Goal: Navigation & Orientation: Go to known website

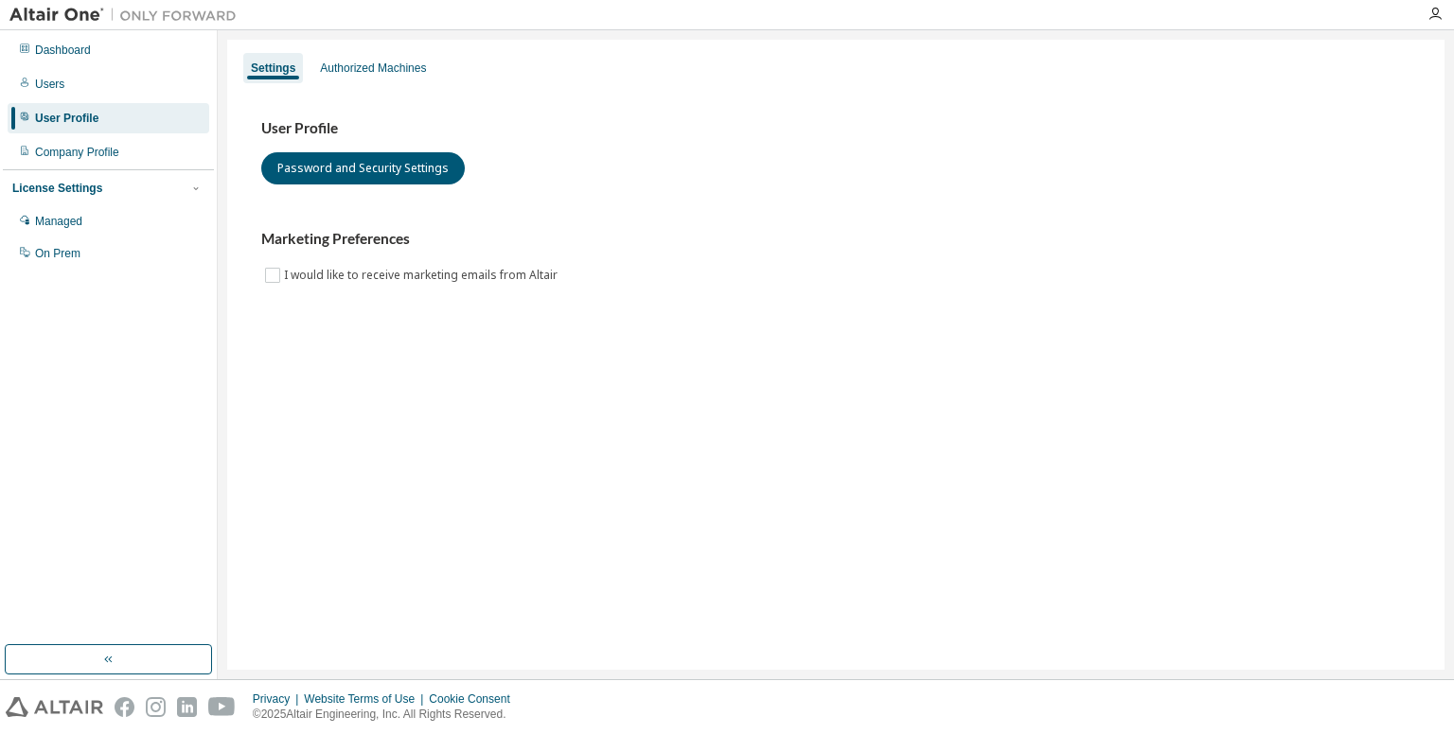
click at [905, 274] on div "Marketing Preferences I would like to receive marketing emails from Altair" at bounding box center [835, 258] width 1149 height 56
click at [67, 45] on div "Dashboard" at bounding box center [63, 50] width 56 height 15
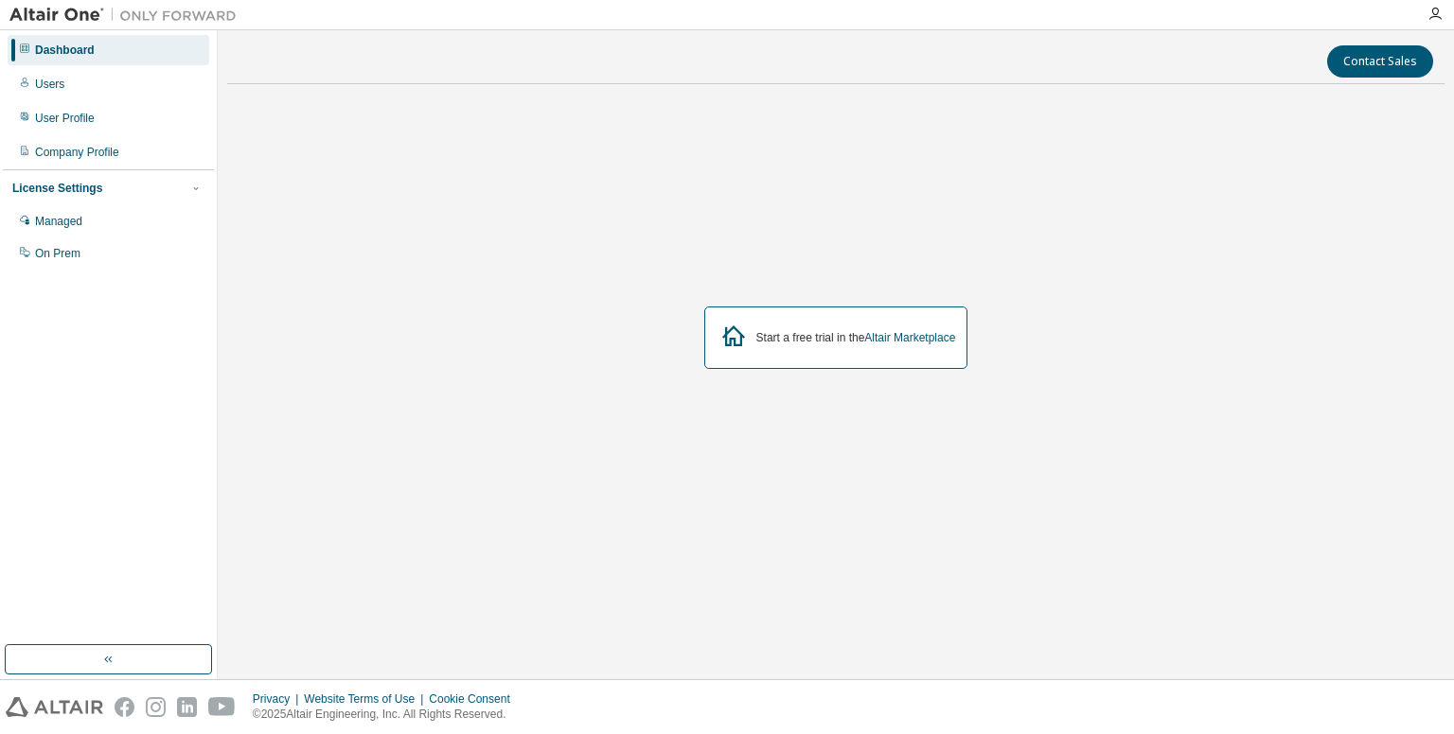
click at [793, 327] on div "Start a free trial in the Altair Marketplace" at bounding box center [836, 338] width 264 height 62
click at [812, 345] on div "Start a free trial in the Altair Marketplace" at bounding box center [836, 338] width 264 height 62
click at [916, 344] on link "Altair Marketplace" at bounding box center [909, 337] width 91 height 13
